Goal: Task Accomplishment & Management: Use online tool/utility

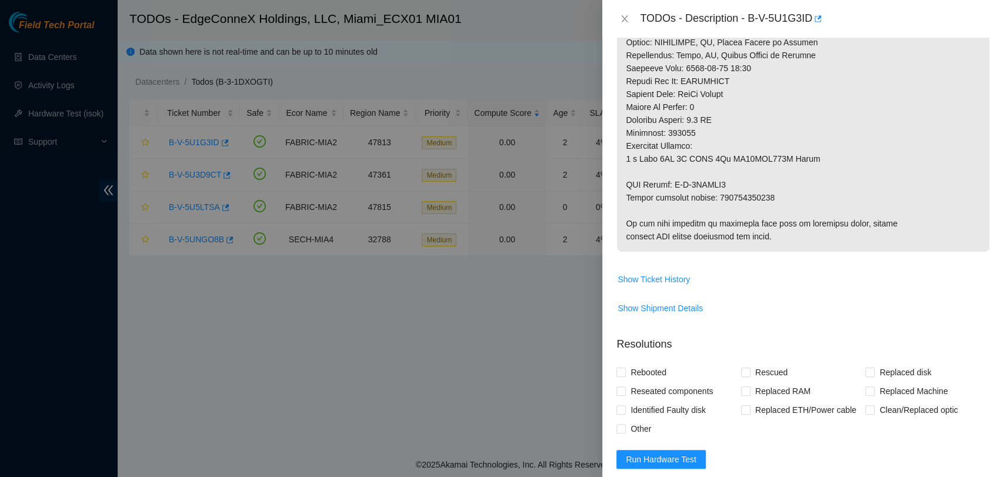
scroll to position [820, 0]
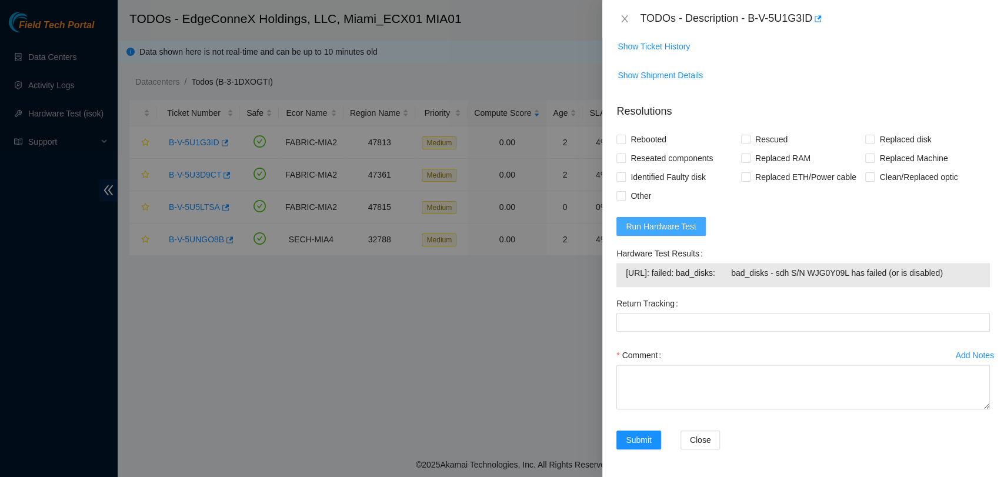
click at [666, 222] on span "Run Hardware Test" at bounding box center [661, 226] width 71 height 13
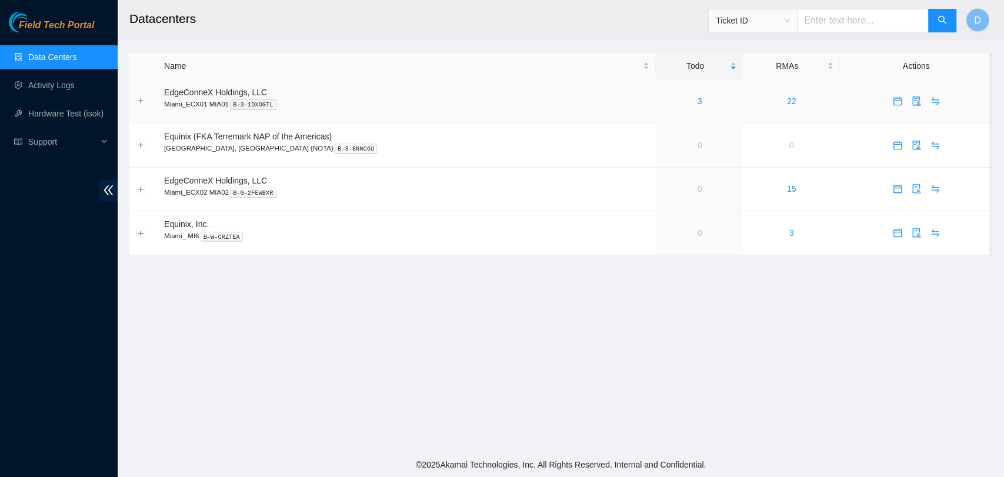
click at [673, 107] on div "3" at bounding box center [699, 101] width 74 height 13
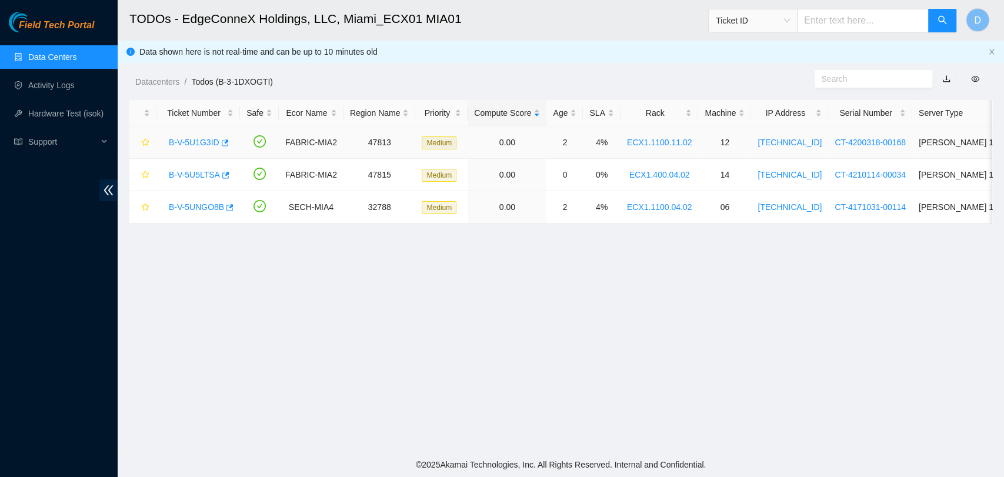
click at [192, 142] on link "B-V-5U1G3ID" at bounding box center [194, 142] width 51 height 9
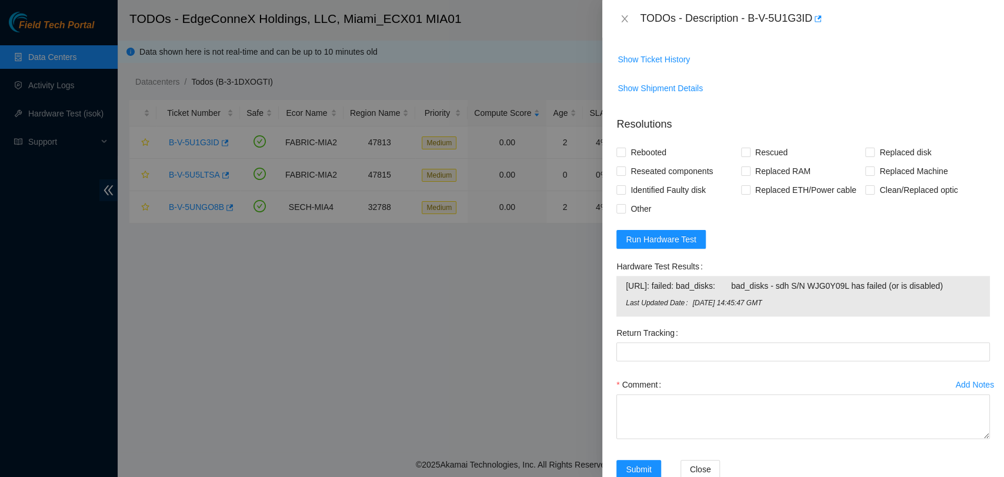
scroll to position [836, 0]
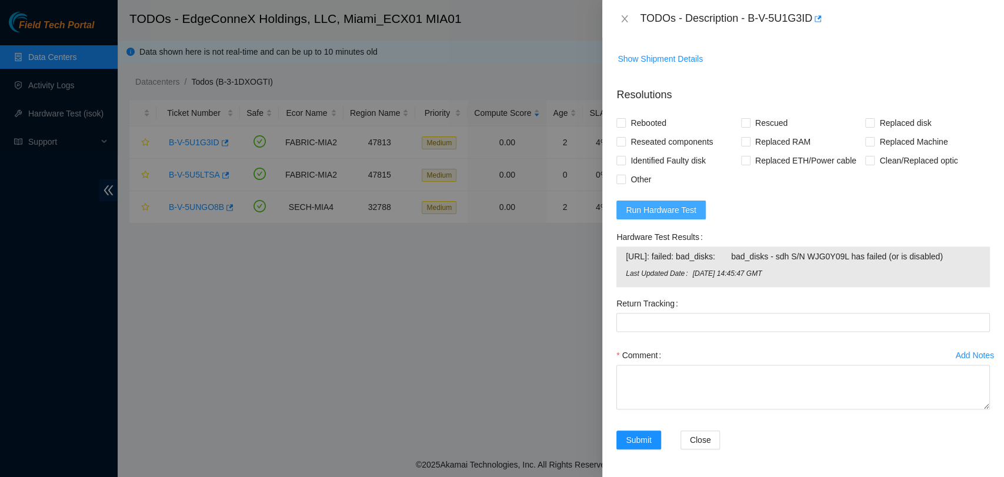
click at [677, 203] on span "Run Hardware Test" at bounding box center [661, 209] width 71 height 13
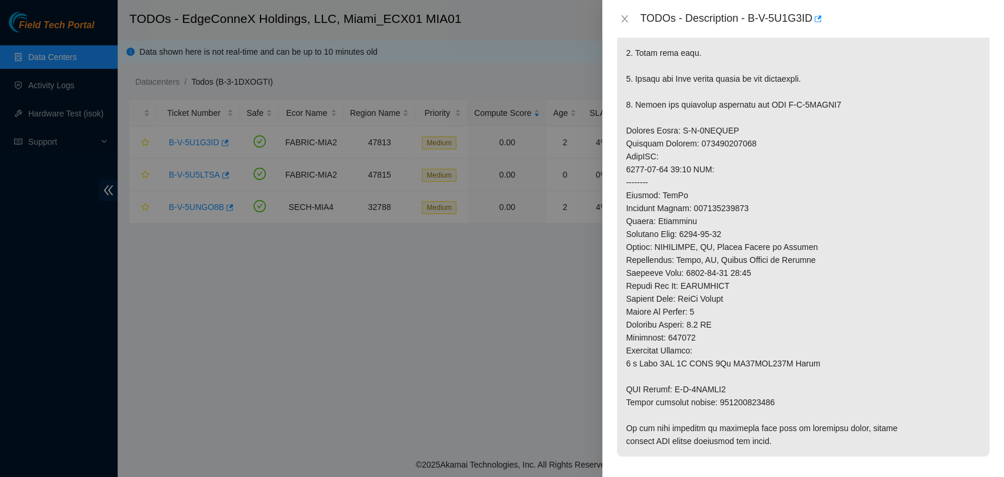
scroll to position [392, 0]
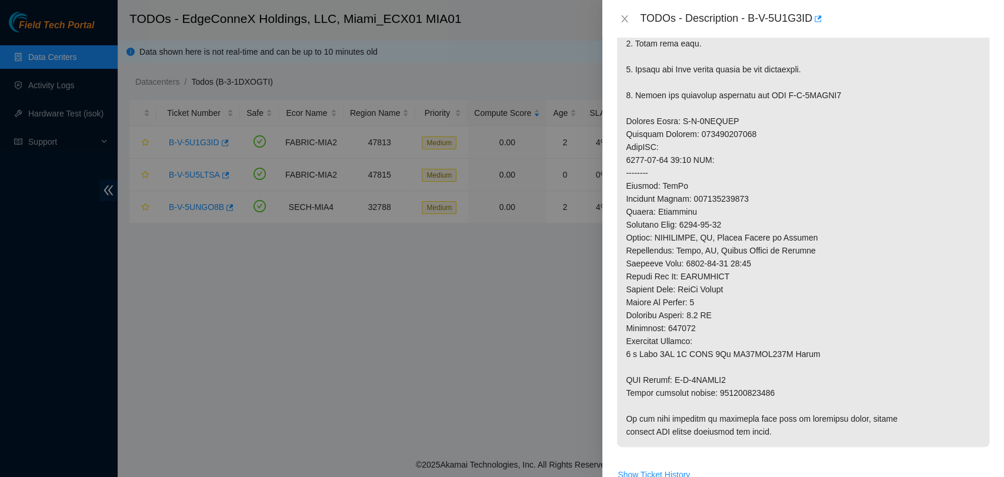
click at [890, 307] on p at bounding box center [803, 147] width 372 height 600
click at [863, 228] on p at bounding box center [803, 147] width 372 height 600
click at [905, 140] on p at bounding box center [803, 147] width 372 height 600
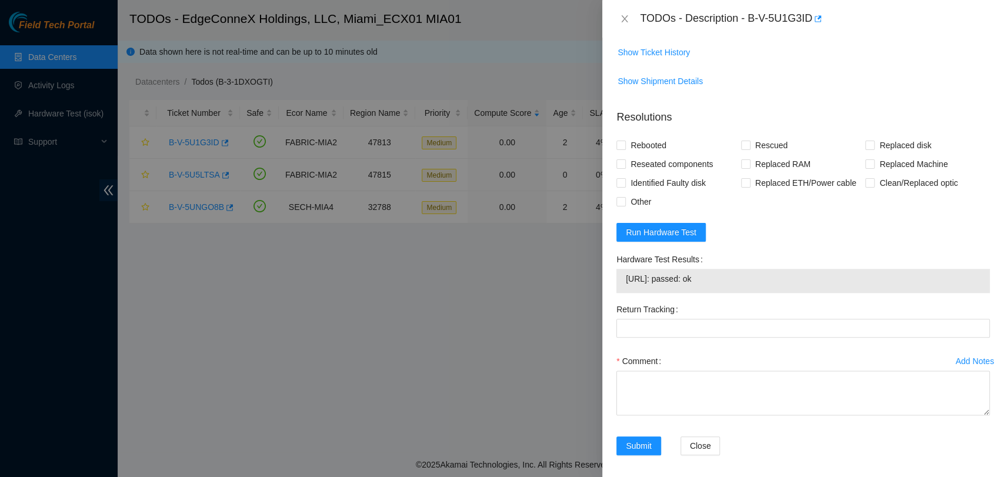
scroll to position [820, 0]
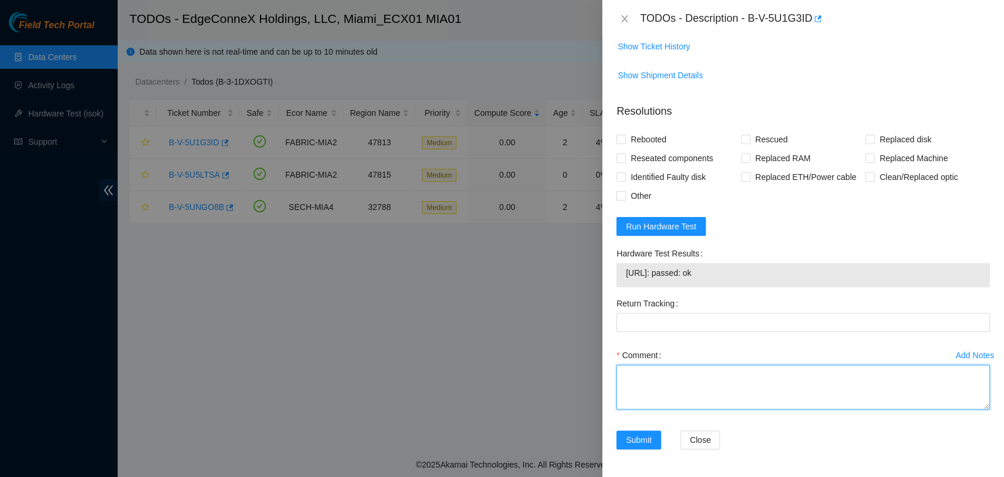
click at [626, 386] on textarea "Comment" at bounding box center [802, 387] width 373 height 45
paste textarea "Verified ticket is safe to work on YES NOCC Authorized: YES Located server conn…"
type textarea "Verified ticket is safe to work on YES NOCC Authorized: YES Located server conn…"
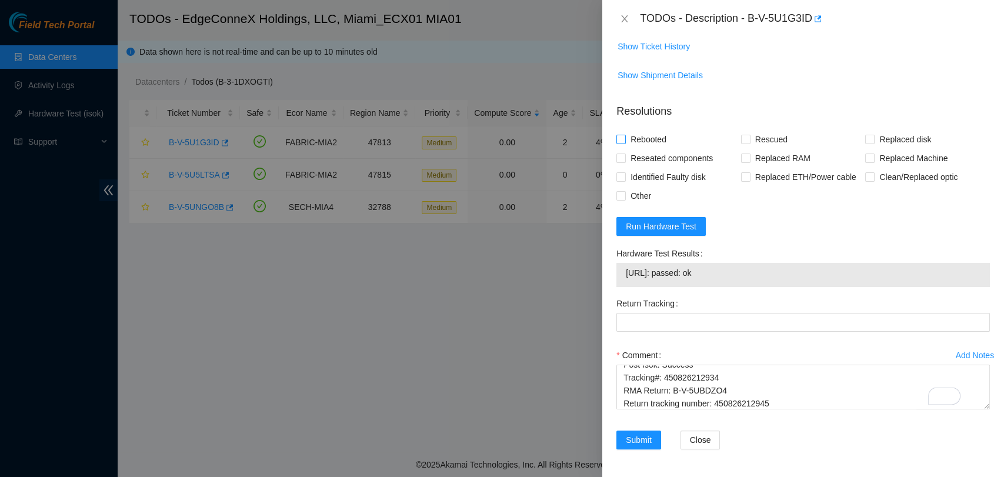
click at [618, 138] on input "Rebooted" at bounding box center [620, 139] width 8 height 8
checkbox input "true"
click at [743, 135] on input "Rescued" at bounding box center [745, 139] width 8 height 8
checkbox input "true"
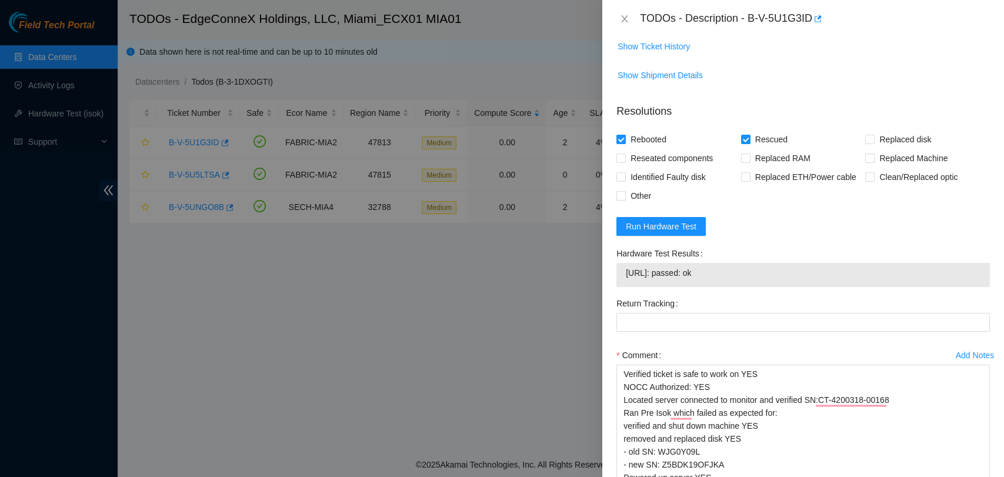
drag, startPoint x: 975, startPoint y: 403, endPoint x: 942, endPoint y: 507, distance: 108.6
click at [942, 476] on html "Field Tech Portal Data Centers Activity Logs Hardware Test (isok) Support TODOs…" at bounding box center [502, 238] width 1004 height 477
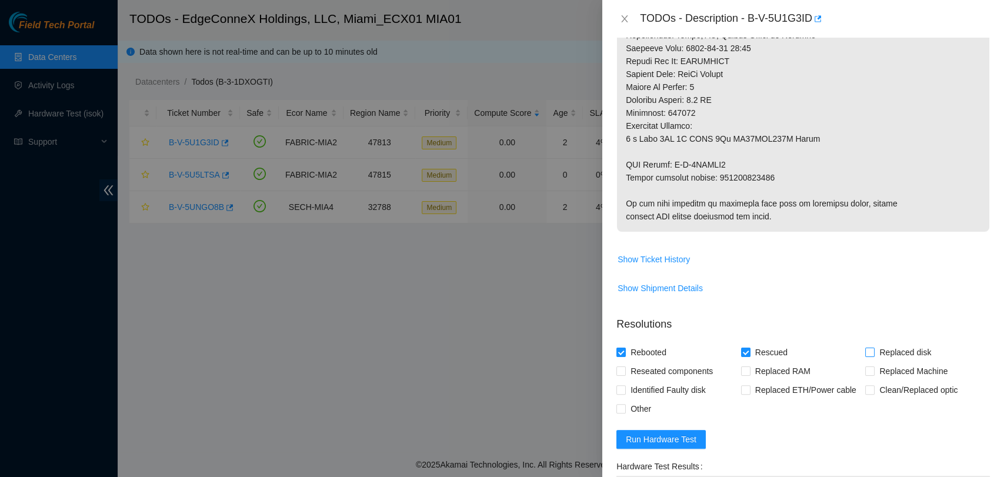
click at [865, 347] on input "Replaced disk" at bounding box center [869, 351] width 8 height 8
checkbox input "true"
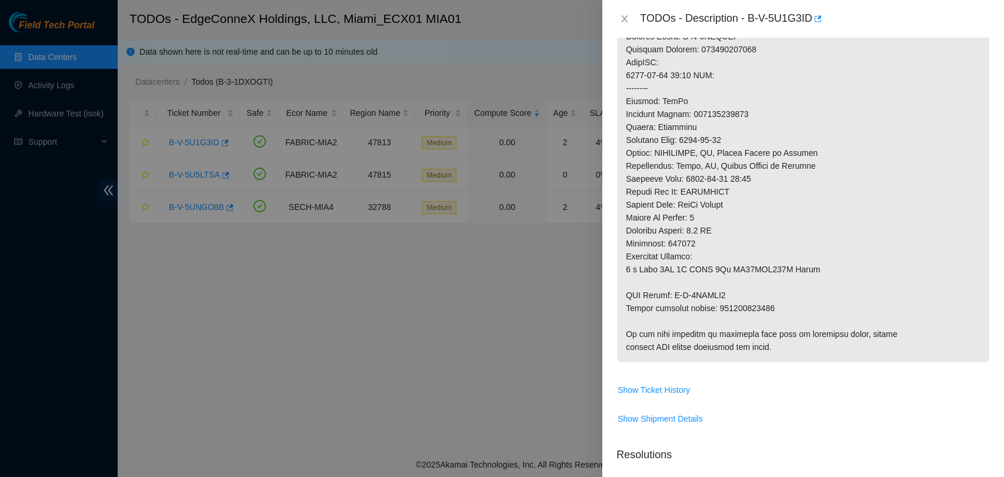
click at [738, 303] on p at bounding box center [803, 62] width 372 height 600
copy p "450826212945"
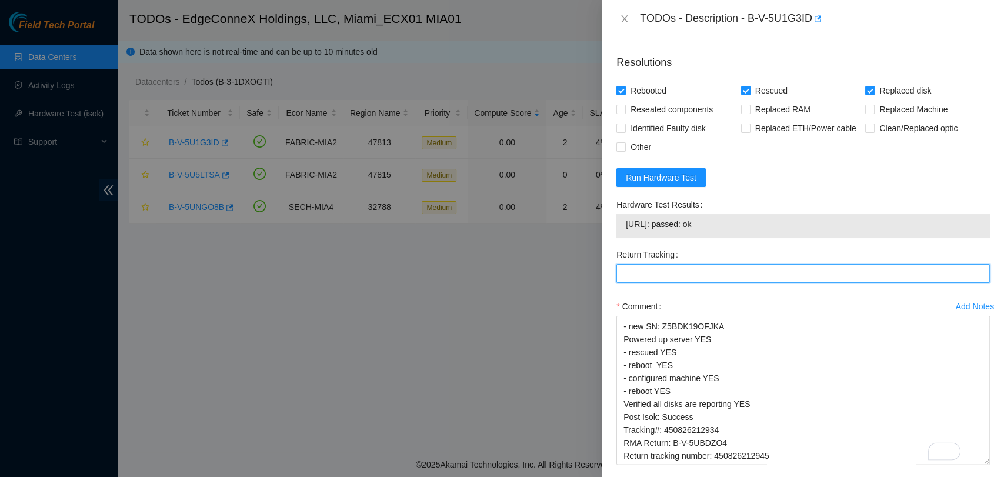
click at [715, 270] on Tracking "Return Tracking" at bounding box center [802, 273] width 373 height 19
drag, startPoint x: 718, startPoint y: 285, endPoint x: 682, endPoint y: 272, distance: 38.1
click at [682, 272] on Tracking "Return Tracking" at bounding box center [802, 273] width 373 height 19
paste Tracking "450826212945"
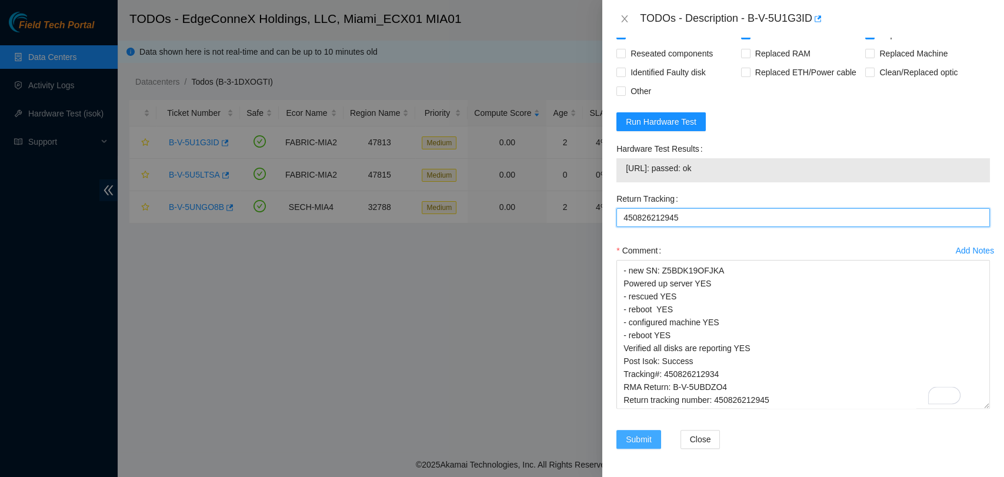
type Tracking "450826212945"
click at [654, 430] on button "Submit" at bounding box center [638, 439] width 45 height 19
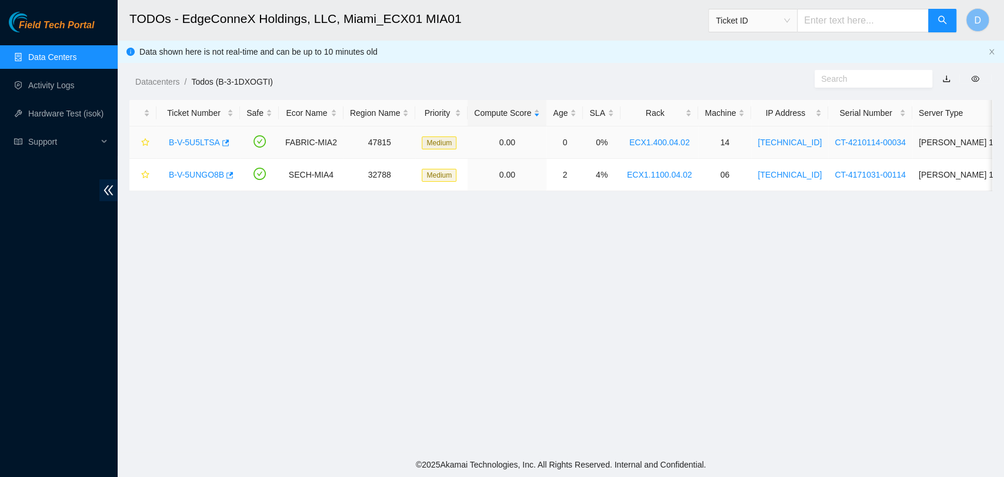
click at [205, 142] on link "B-V-5U5LTSA" at bounding box center [194, 142] width 51 height 9
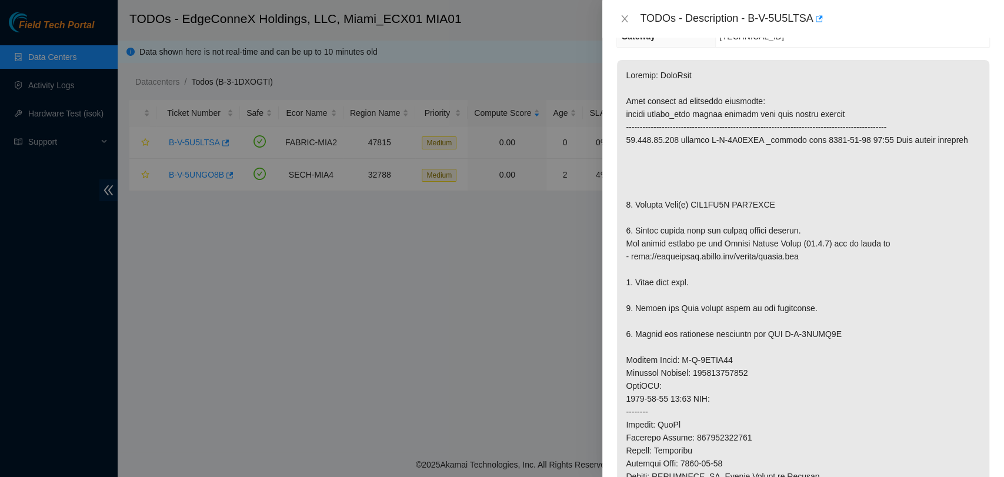
scroll to position [155, 0]
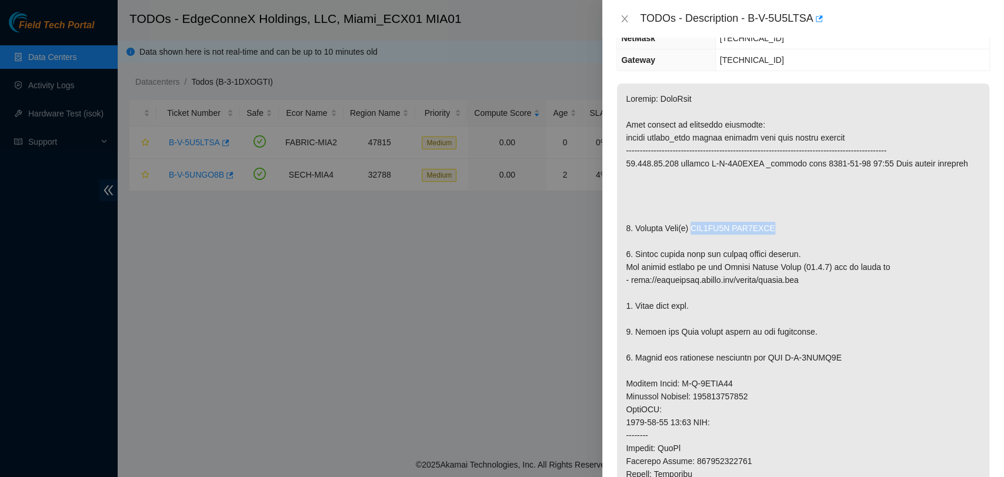
drag, startPoint x: 691, startPoint y: 225, endPoint x: 928, endPoint y: 225, distance: 236.9
click at [928, 225] on p at bounding box center [803, 396] width 372 height 626
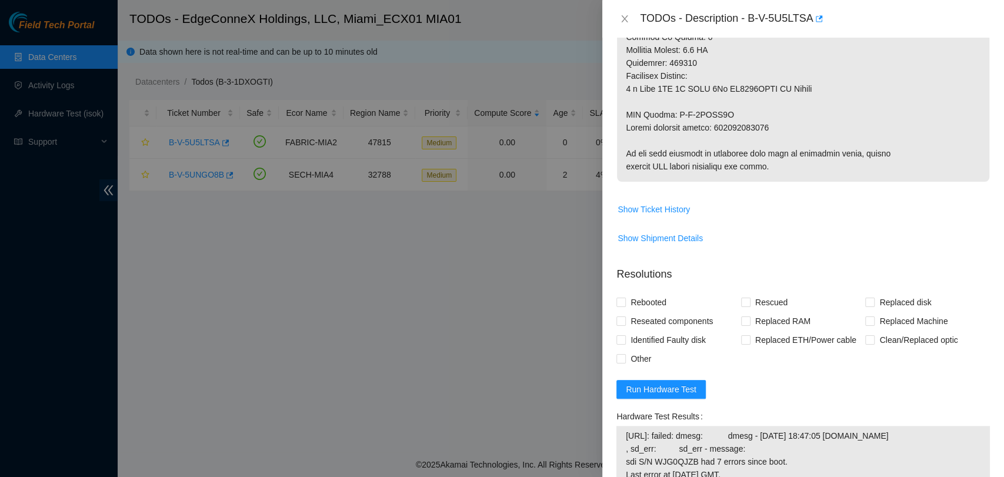
scroll to position [939, 0]
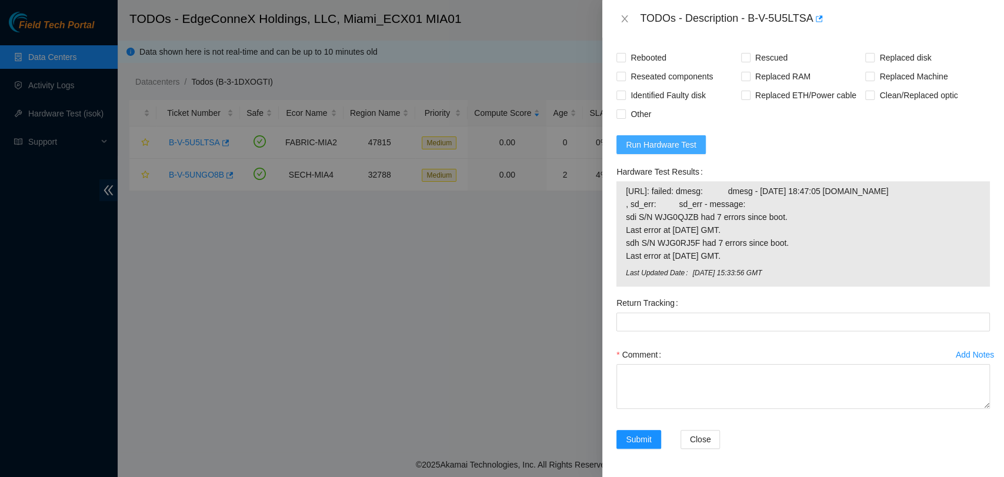
click at [637, 138] on span "Run Hardware Test" at bounding box center [661, 144] width 71 height 13
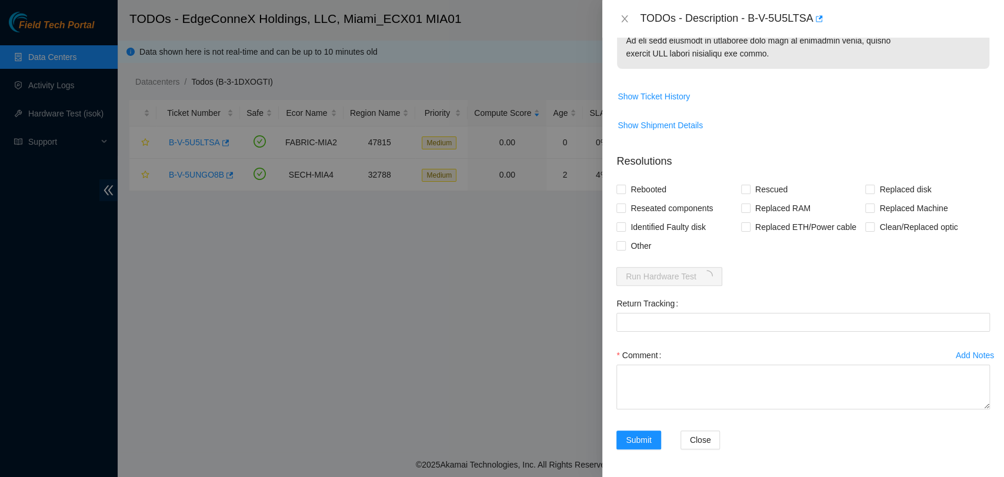
scroll to position [845, 0]
